Goal: Information Seeking & Learning: Learn about a topic

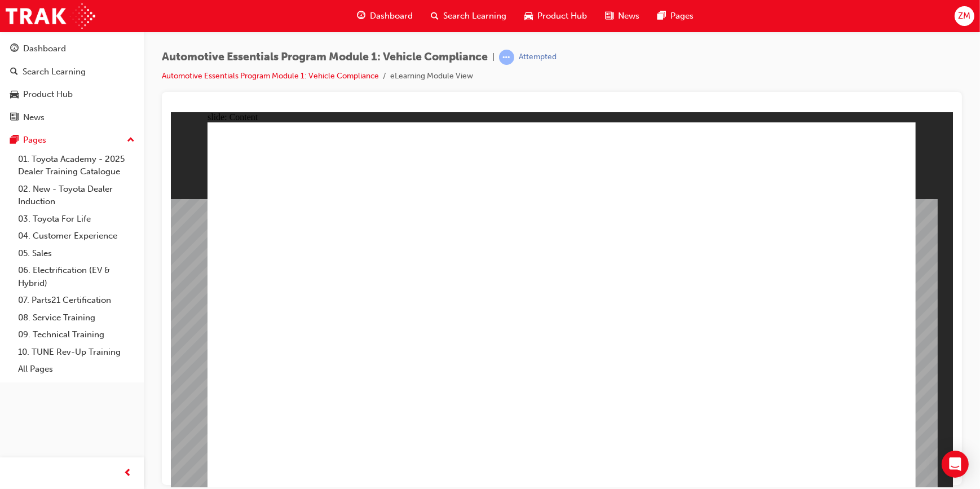
drag, startPoint x: 642, startPoint y: 337, endPoint x: 628, endPoint y: 329, distance: 16.2
drag, startPoint x: 702, startPoint y: 308, endPoint x: 710, endPoint y: 306, distance: 8.8
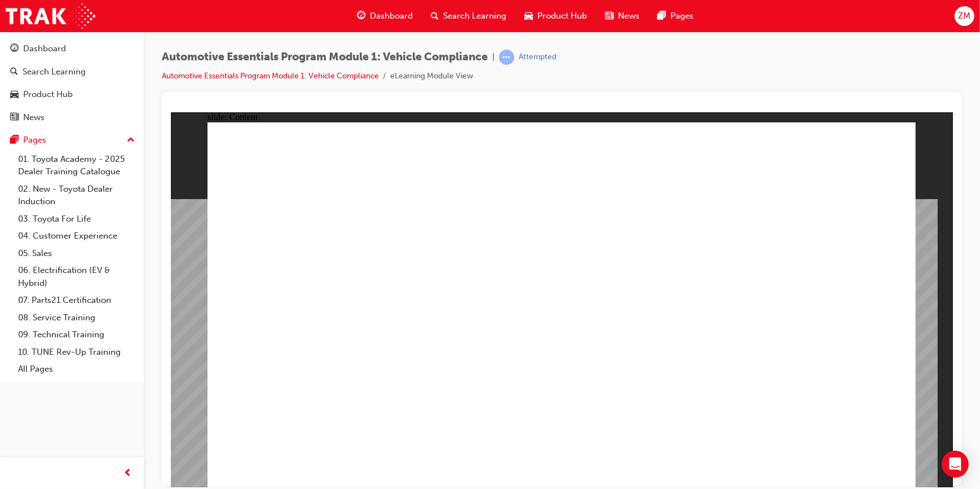
drag, startPoint x: 871, startPoint y: 286, endPoint x: 850, endPoint y: 299, distance: 25.0
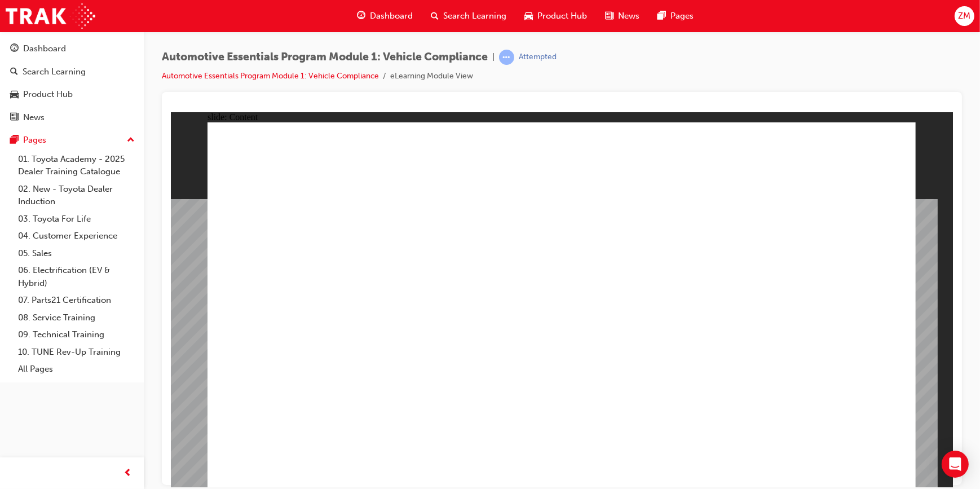
drag, startPoint x: 322, startPoint y: 439, endPoint x: 333, endPoint y: 442, distance: 11.1
drag, startPoint x: 488, startPoint y: 404, endPoint x: 492, endPoint y: 430, distance: 26.3
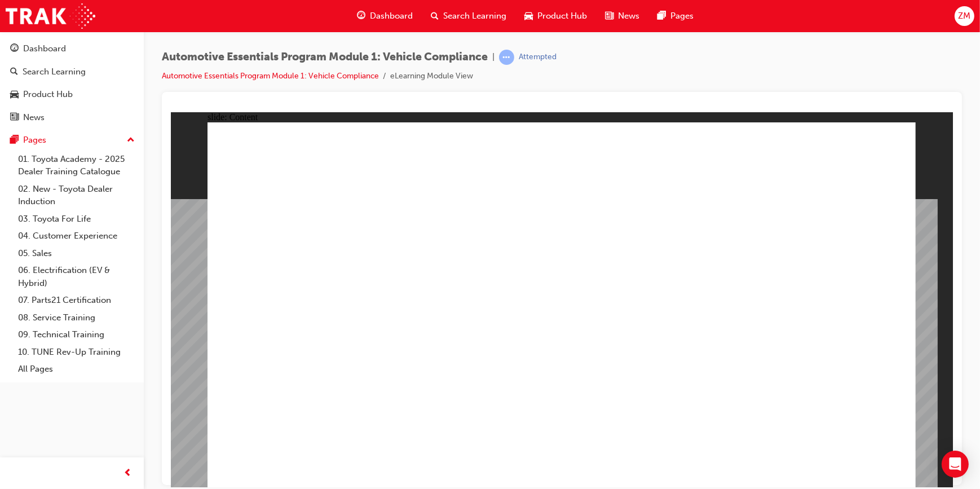
drag, startPoint x: 551, startPoint y: 428, endPoint x: 552, endPoint y: 438, distance: 9.7
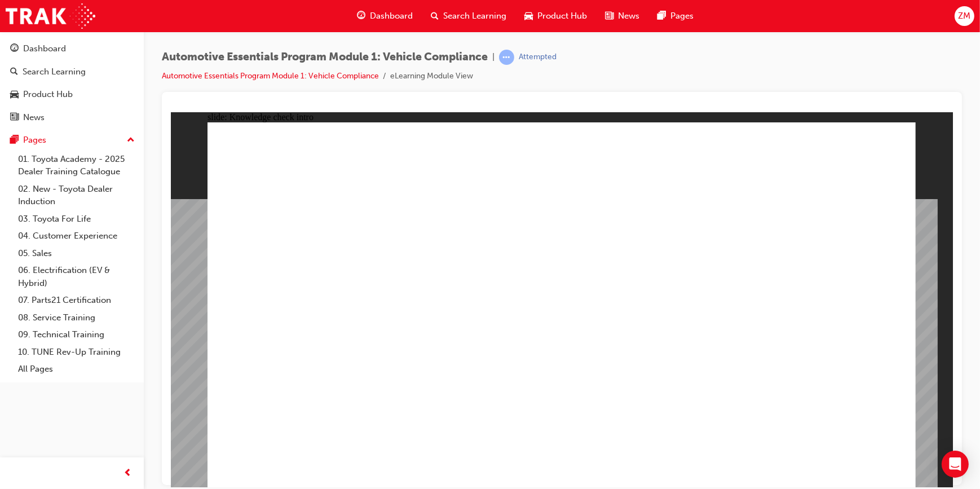
radio input "true"
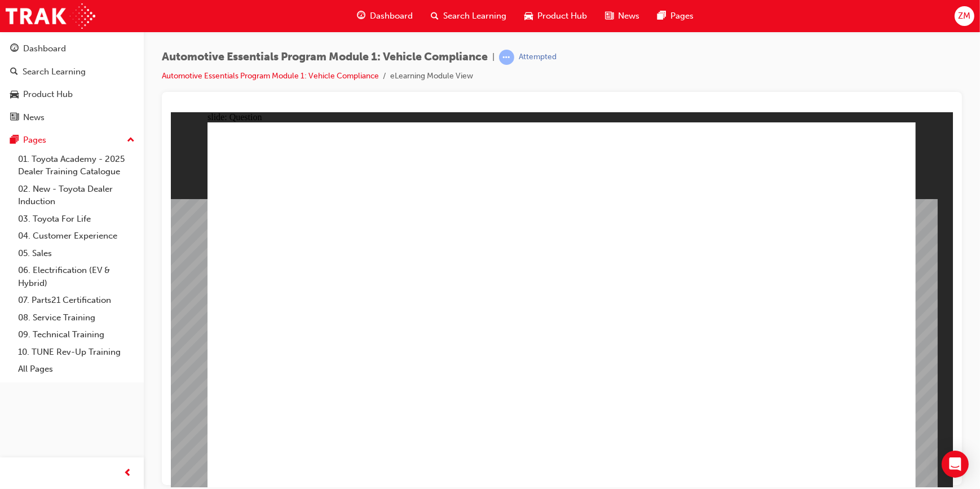
radio input "true"
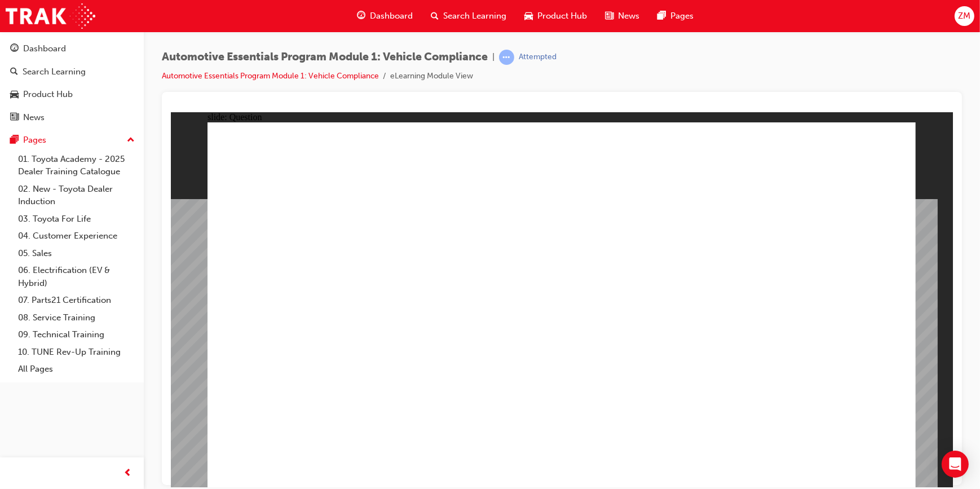
radio input "true"
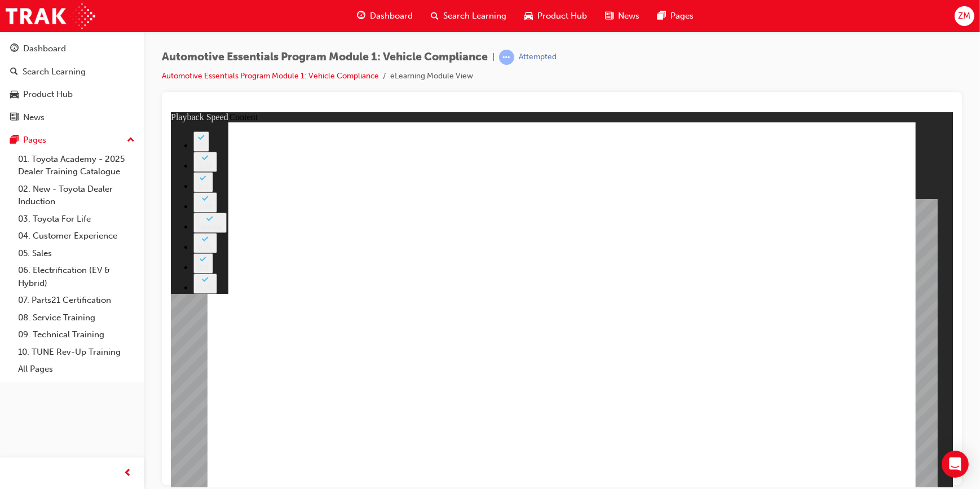
type input "43"
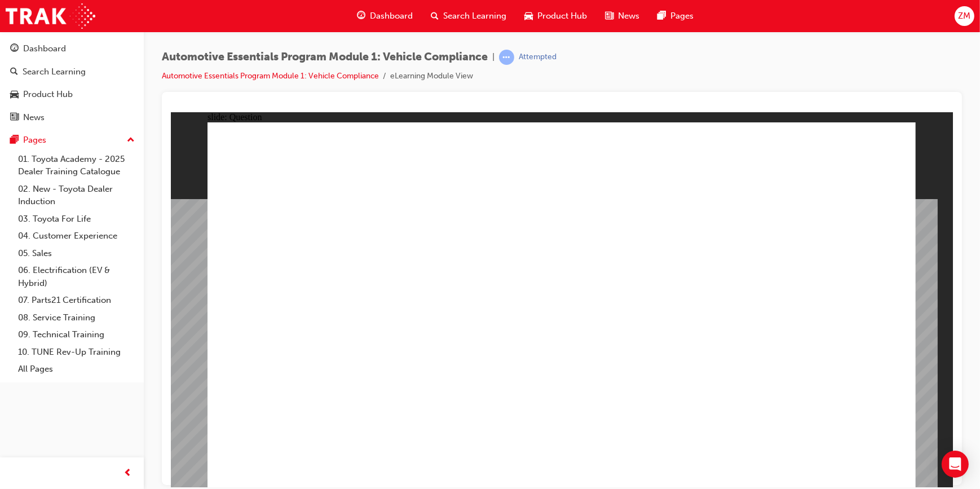
radio input "true"
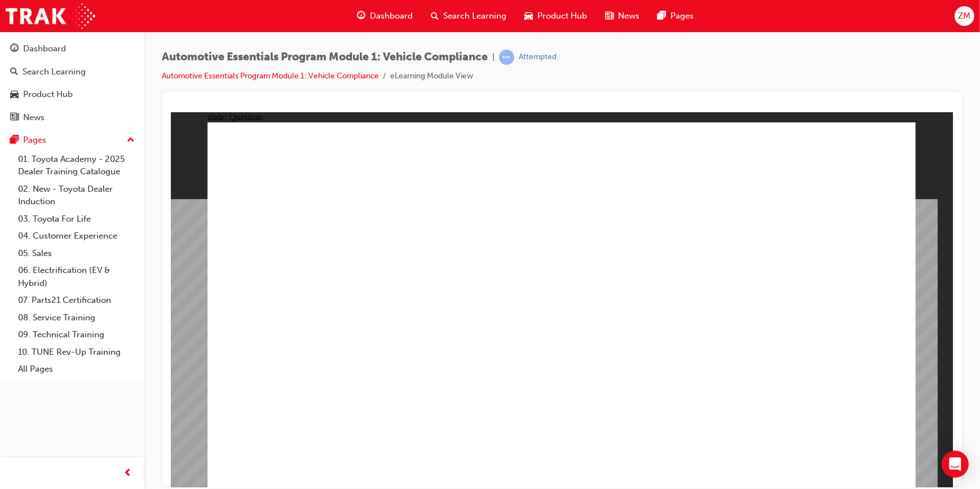
radio input "true"
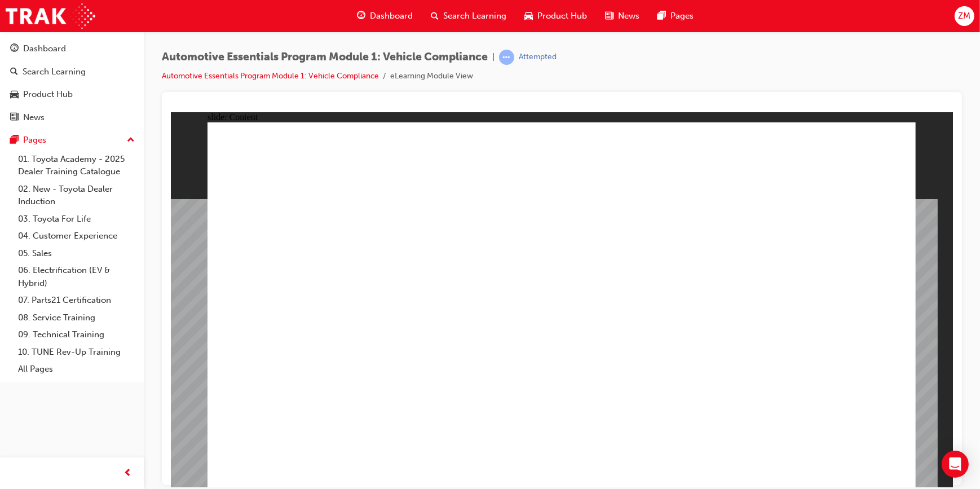
drag, startPoint x: 891, startPoint y: 150, endPoint x: 714, endPoint y: 151, distance: 177.0
drag, startPoint x: 901, startPoint y: 144, endPoint x: 890, endPoint y: 144, distance: 10.7
